Goal: Check status: Check status

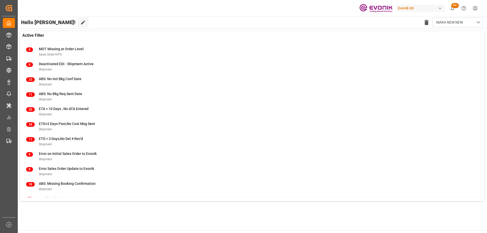
scroll to position [65, 0]
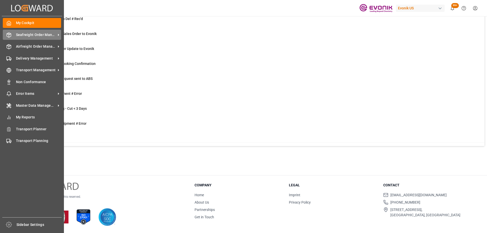
click at [8, 35] on icon at bounding box center [8, 34] width 5 height 5
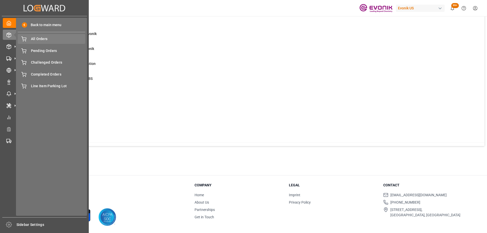
click at [38, 39] on span "All Orders" at bounding box center [58, 38] width 55 height 5
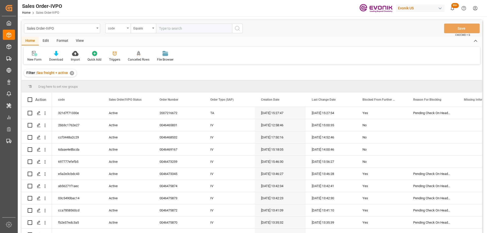
click at [118, 26] on div "code" at bounding box center [116, 28] width 17 height 6
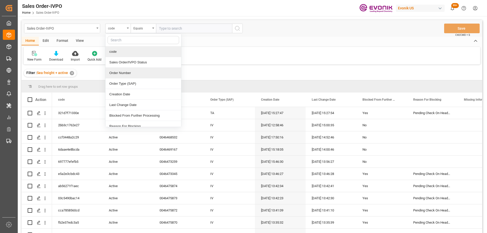
click at [127, 73] on div "Order Number" at bounding box center [143, 73] width 76 height 11
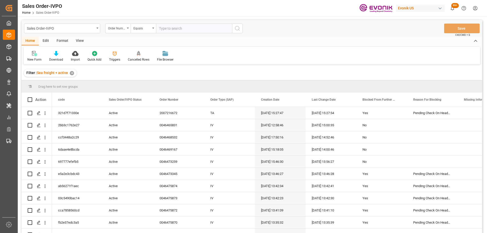
click at [164, 30] on input "text" at bounding box center [194, 29] width 76 height 10
paste input "0046471275"
type input "0046471275"
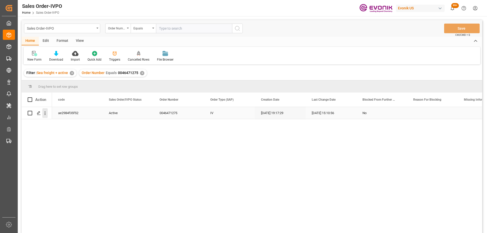
click at [44, 112] on icon "open menu" at bounding box center [44, 113] width 5 height 5
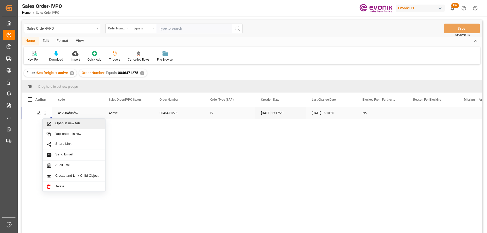
click at [58, 125] on span "Open in new tab" at bounding box center [78, 123] width 46 height 5
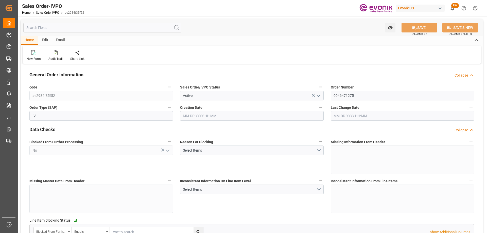
type input "BEANR"
type input "0"
type input "1"
type input "2"
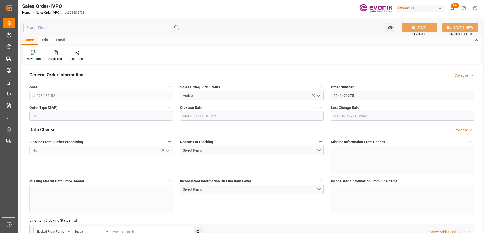
type input "21300"
type input "56.16"
type input "17000"
type input "30"
type input "09-25-2025 19:17"
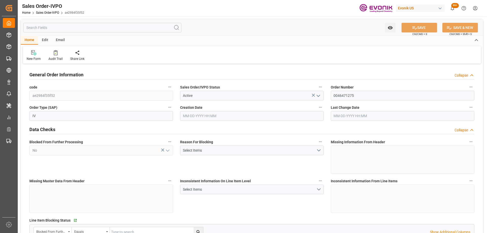
type input "10-06-2025 15:10"
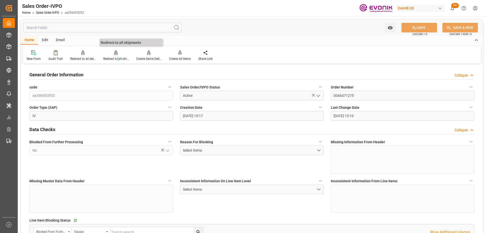
click at [118, 57] on div "Redirect to all shipments" at bounding box center [115, 59] width 25 height 5
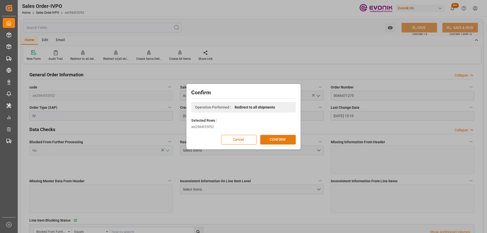
click at [272, 139] on button "CONFIRM" at bounding box center [278, 140] width 36 height 10
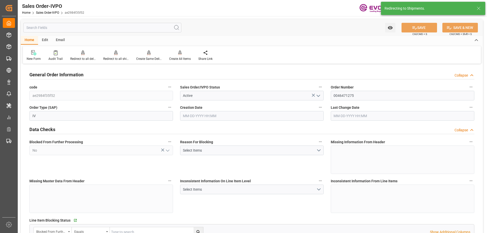
type input "09-25-2025 19:17"
type input "10-06-2025 15:10"
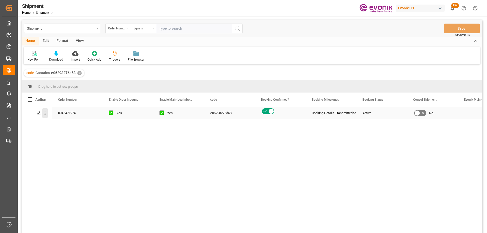
click at [44, 112] on icon "open menu" at bounding box center [44, 113] width 5 height 5
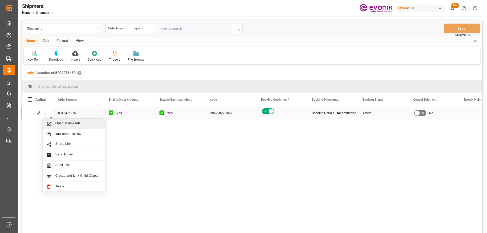
click at [57, 123] on span "Open in new tab" at bounding box center [78, 123] width 46 height 5
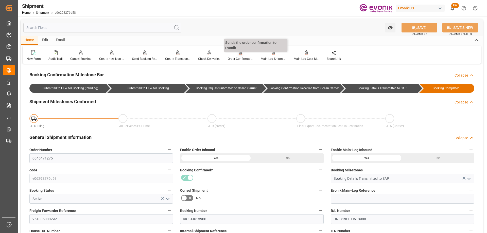
click at [244, 59] on div "Order Confirmation" at bounding box center [240, 59] width 25 height 5
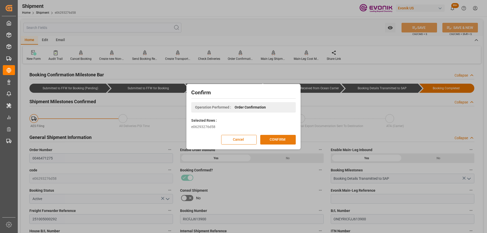
click at [280, 142] on button "CONFIRM" at bounding box center [278, 140] width 36 height 10
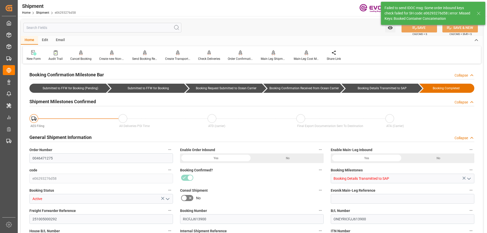
type input "ONE"
type input "Ocean Network Express"
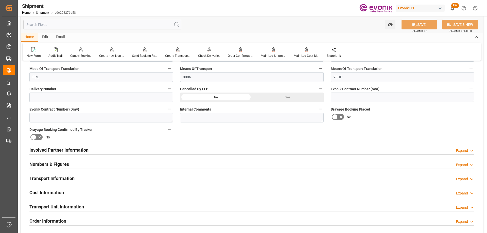
scroll to position [254, 0]
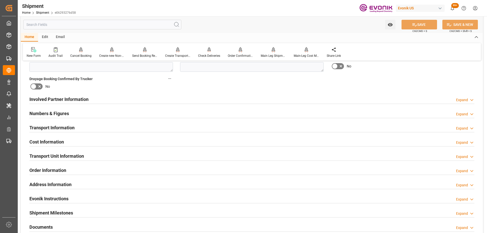
click at [146, 100] on div "Involved Partner Information Expand" at bounding box center [251, 99] width 445 height 10
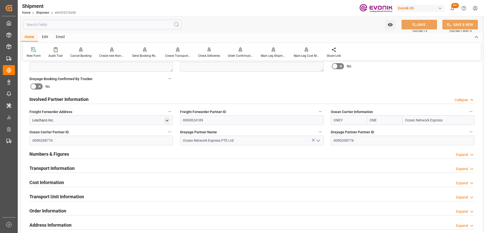
click at [146, 100] on div "Involved Partner Information Collapse" at bounding box center [251, 99] width 445 height 10
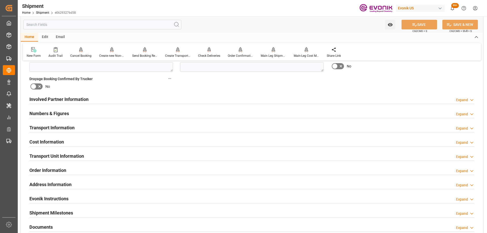
click at [71, 129] on h2 "Transport Information" at bounding box center [51, 127] width 45 height 7
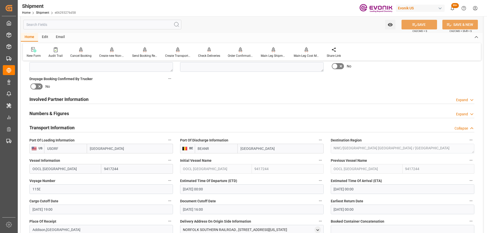
click at [71, 129] on h2 "Transport Information" at bounding box center [51, 127] width 45 height 7
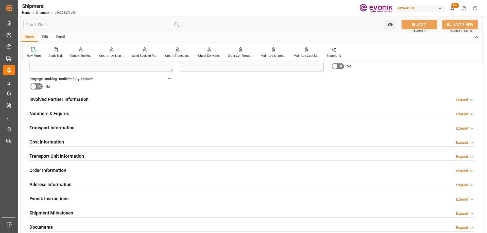
click at [68, 154] on h2 "Transport Unit Information" at bounding box center [56, 156] width 55 height 7
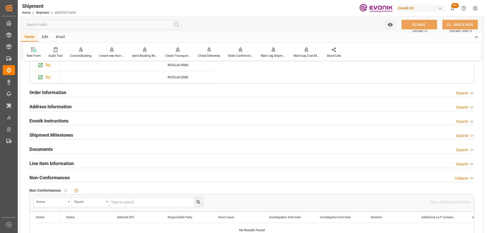
scroll to position [335, 0]
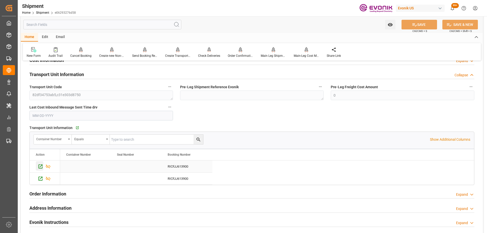
click at [42, 164] on icon "Press SPACE to select this row." at bounding box center [40, 166] width 5 height 5
click at [38, 180] on icon "Press SPACE to select this row." at bounding box center [40, 178] width 5 height 5
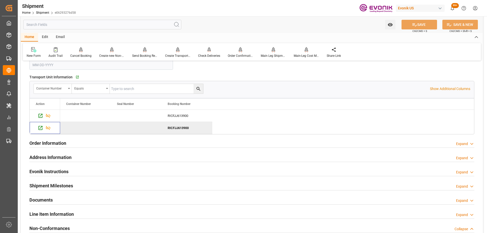
scroll to position [462, 0]
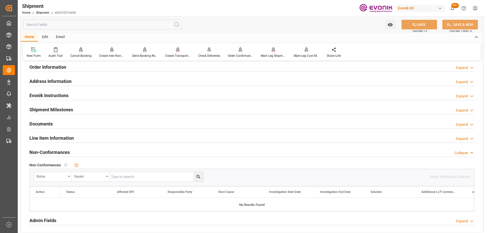
click at [127, 25] on input "text" at bounding box center [102, 25] width 158 height 10
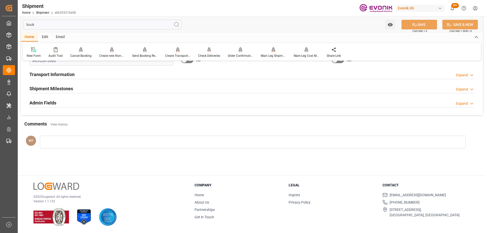
scroll to position [0, 0]
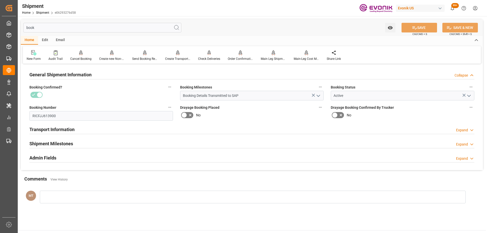
type input "book"
click at [104, 131] on div "Transport Information Expand" at bounding box center [251, 129] width 445 height 10
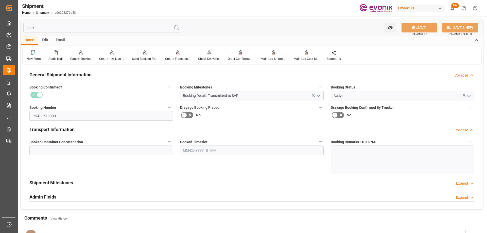
click at [94, 179] on div "Shipment Milestones Expand" at bounding box center [251, 183] width 445 height 10
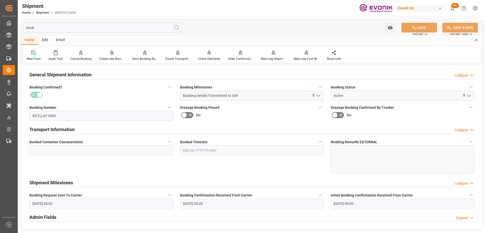
click at [173, 139] on div "Booked Container Concatenation" at bounding box center [101, 156] width 151 height 39
click at [169, 142] on icon "button" at bounding box center [170, 142] width 4 height 4
click at [174, 144] on icon at bounding box center [173, 142] width 5 height 5
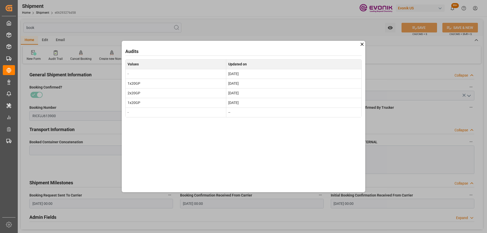
click at [361, 44] on icon at bounding box center [361, 44] width 5 height 5
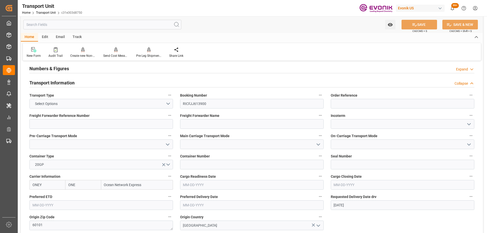
scroll to position [152, 0]
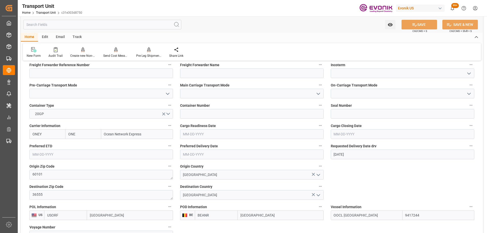
click at [91, 24] on input "text" at bounding box center [102, 25] width 158 height 10
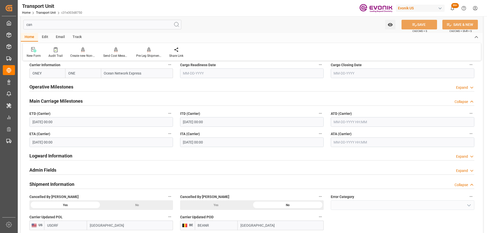
scroll to position [0, 0]
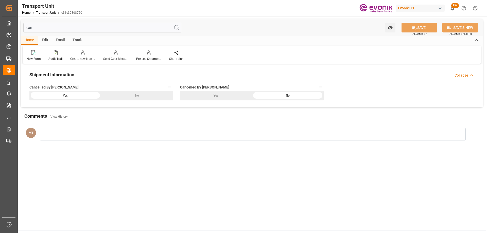
type input "can"
click at [114, 95] on div "No" at bounding box center [137, 96] width 72 height 10
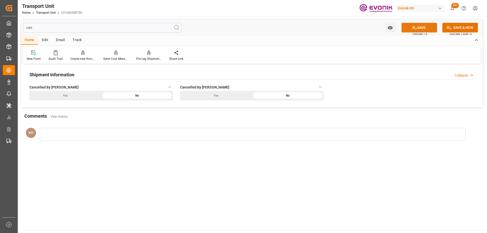
click at [424, 28] on button "SAVE" at bounding box center [419, 28] width 36 height 10
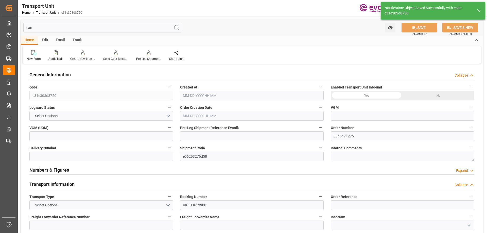
type input "0"
type input "ONE"
type input "Ocean Network Express"
type input "USORF"
type input "BEANR"
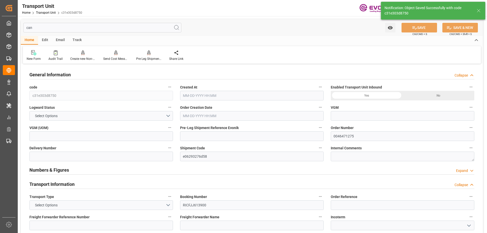
type input "9417244"
type input "USORF"
type input "BEANR"
type input "10650"
type input "[DATE] 03:26"
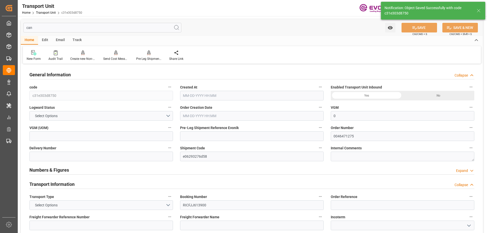
type input "[DATE]"
type input "[DATE] 00:00"
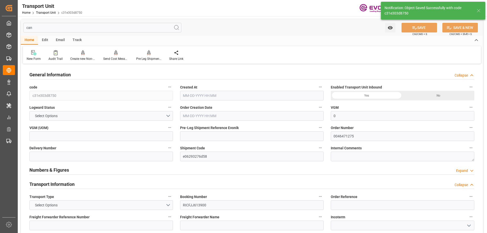
type input "[DATE] 16:00"
type input "[DATE] 20:00"
type input "[DATE] 06:00"
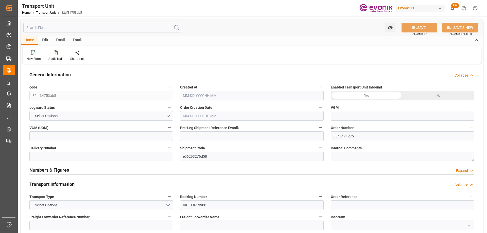
type input "0"
type input "ONE"
type input "Ocean Network Express"
type input "USORF"
type input "BEANR"
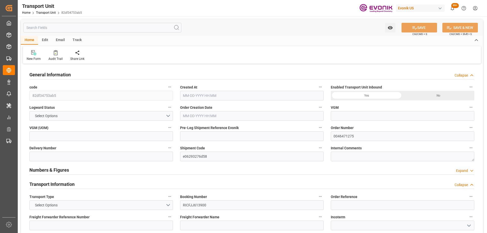
type input "9417244"
type input "USORF"
type input "BEANR"
type input "10650"
type input "09-30-2025 20:40"
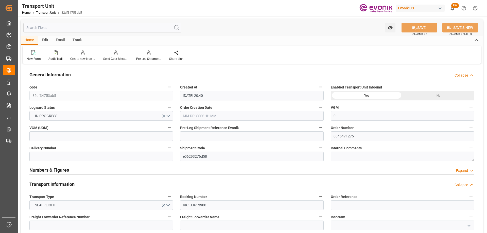
type input "[DATE]"
type input "[DATE] 00:00"
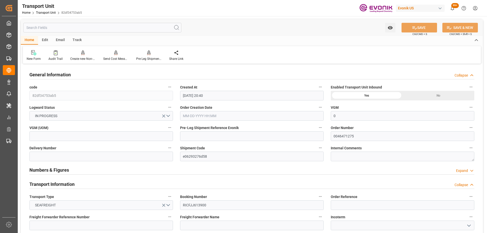
type input "[DATE] 16:00"
type input "[DATE] 20:00"
type input "[DATE] 06:00"
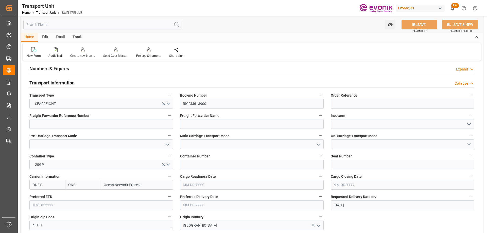
scroll to position [152, 0]
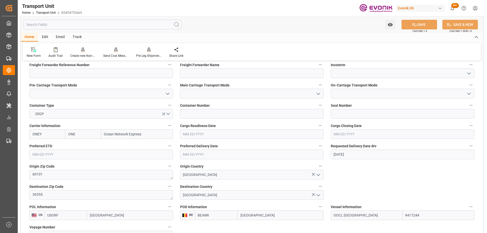
click at [103, 23] on input "text" at bounding box center [102, 25] width 158 height 10
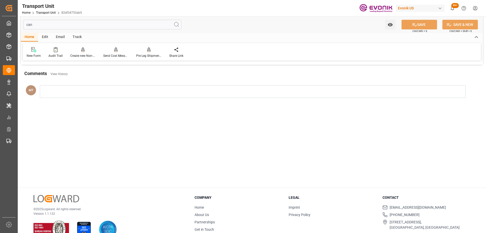
scroll to position [0, 0]
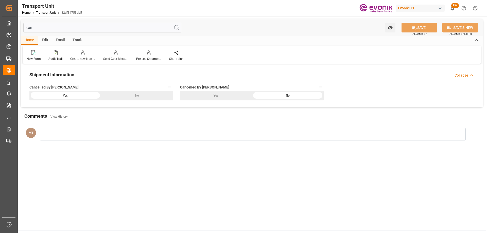
type input "can"
click at [137, 95] on div "No" at bounding box center [137, 96] width 72 height 10
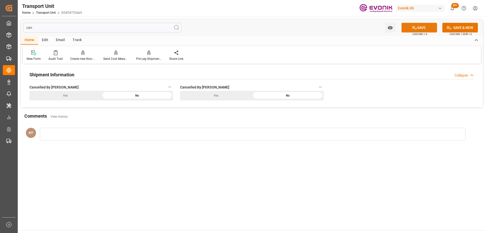
click at [418, 27] on button "SAVE" at bounding box center [419, 28] width 36 height 10
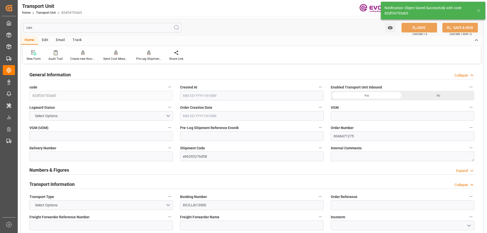
type input "0"
type input "ONE"
type input "Ocean Network Express"
type input "USORF"
type input "BEANR"
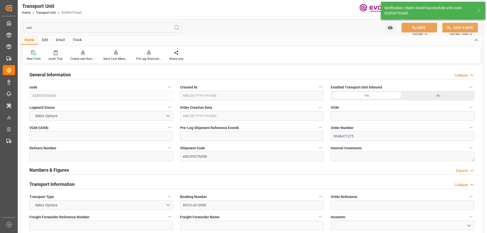
type input "9417244"
type input "USORF"
type input "BEANR"
type input "10650"
type input "09-30-2025 20:40"
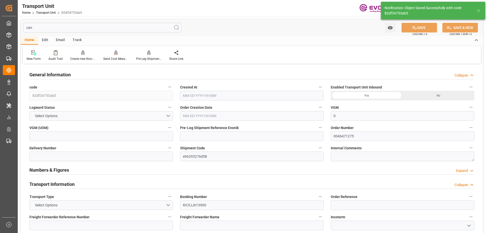
type input "[DATE]"
type input "[DATE] 00:00"
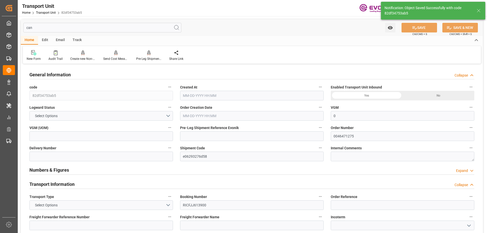
type input "[DATE] 16:00"
type input "[DATE] 20:00"
type input "[DATE] 06:00"
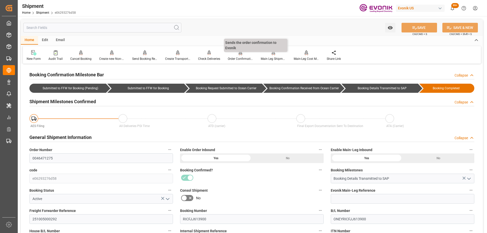
click at [242, 56] on div "Order Confirmation" at bounding box center [240, 55] width 33 height 11
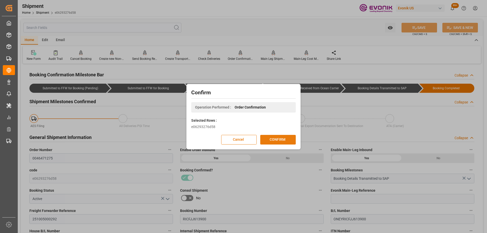
click at [279, 139] on button "CONFIRM" at bounding box center [278, 140] width 36 height 10
